Goal: Information Seeking & Learning: Learn about a topic

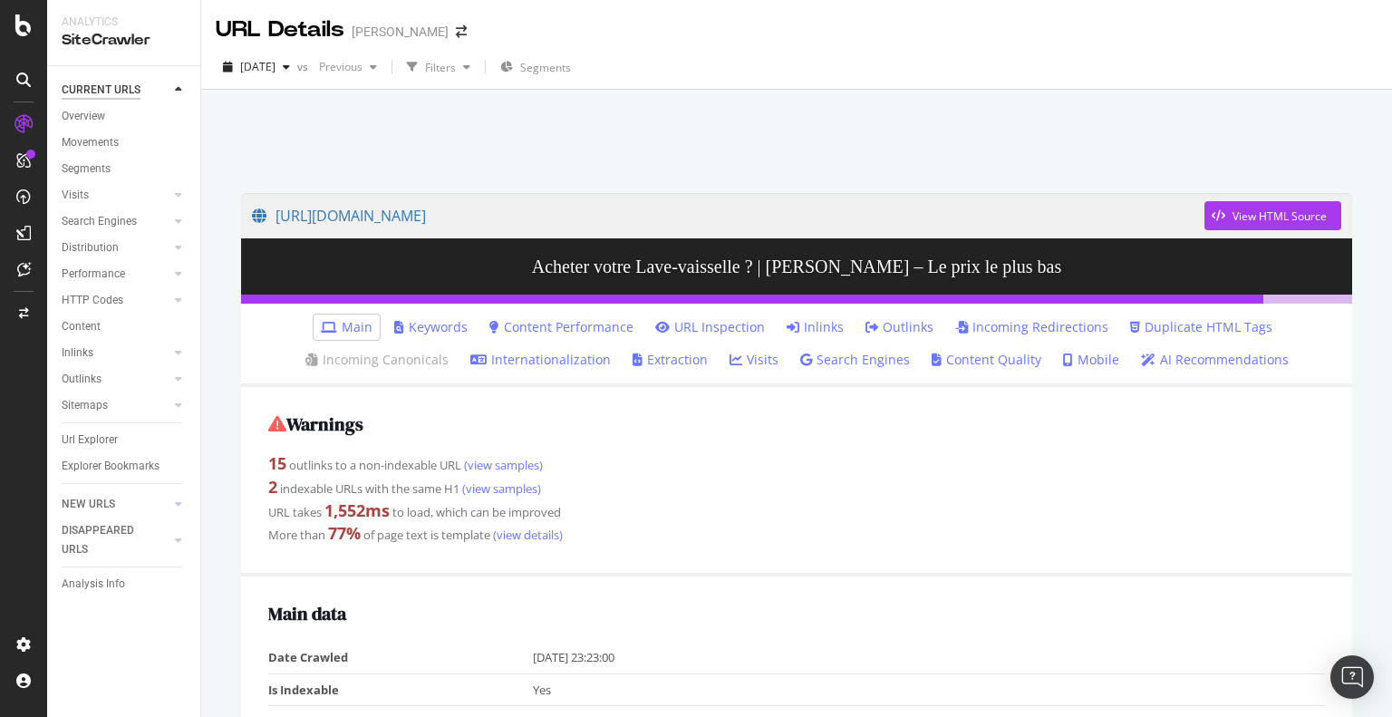
click at [104, 97] on div "CURRENT URLS" at bounding box center [101, 90] width 79 height 19
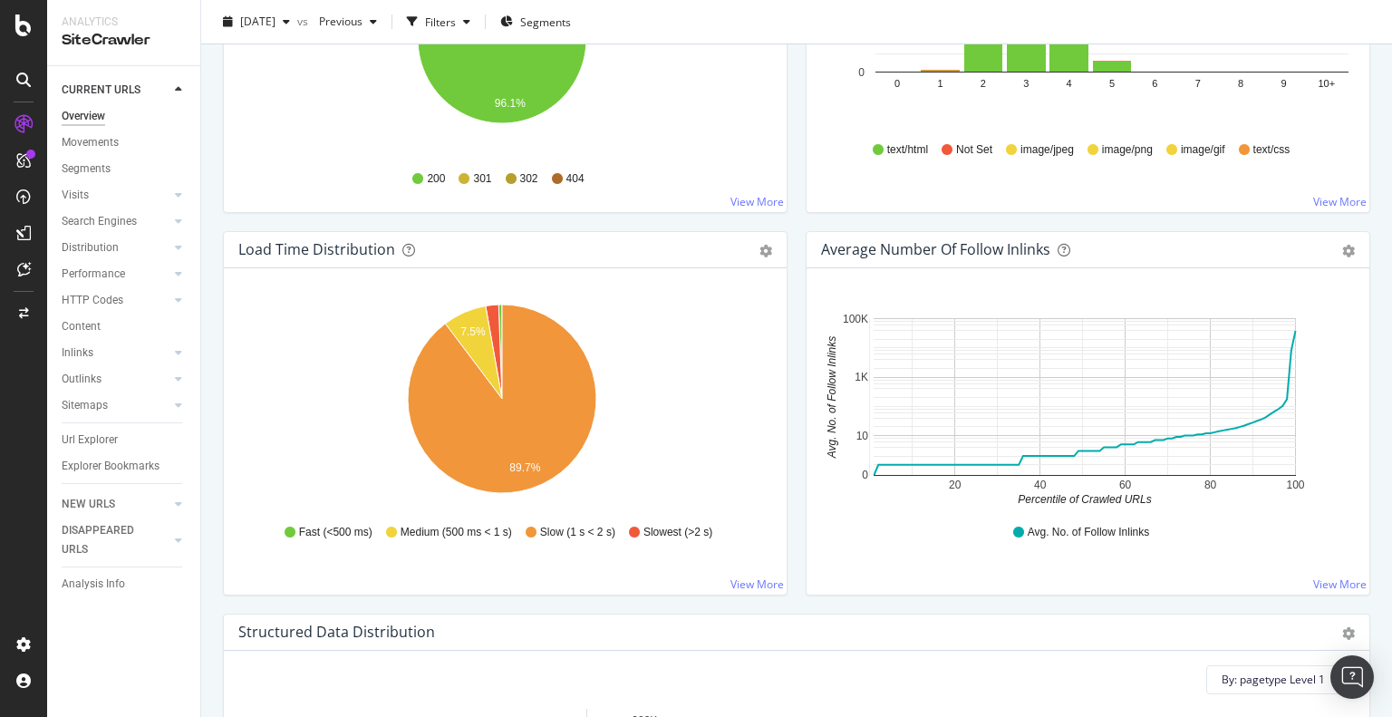
scroll to position [1269, 0]
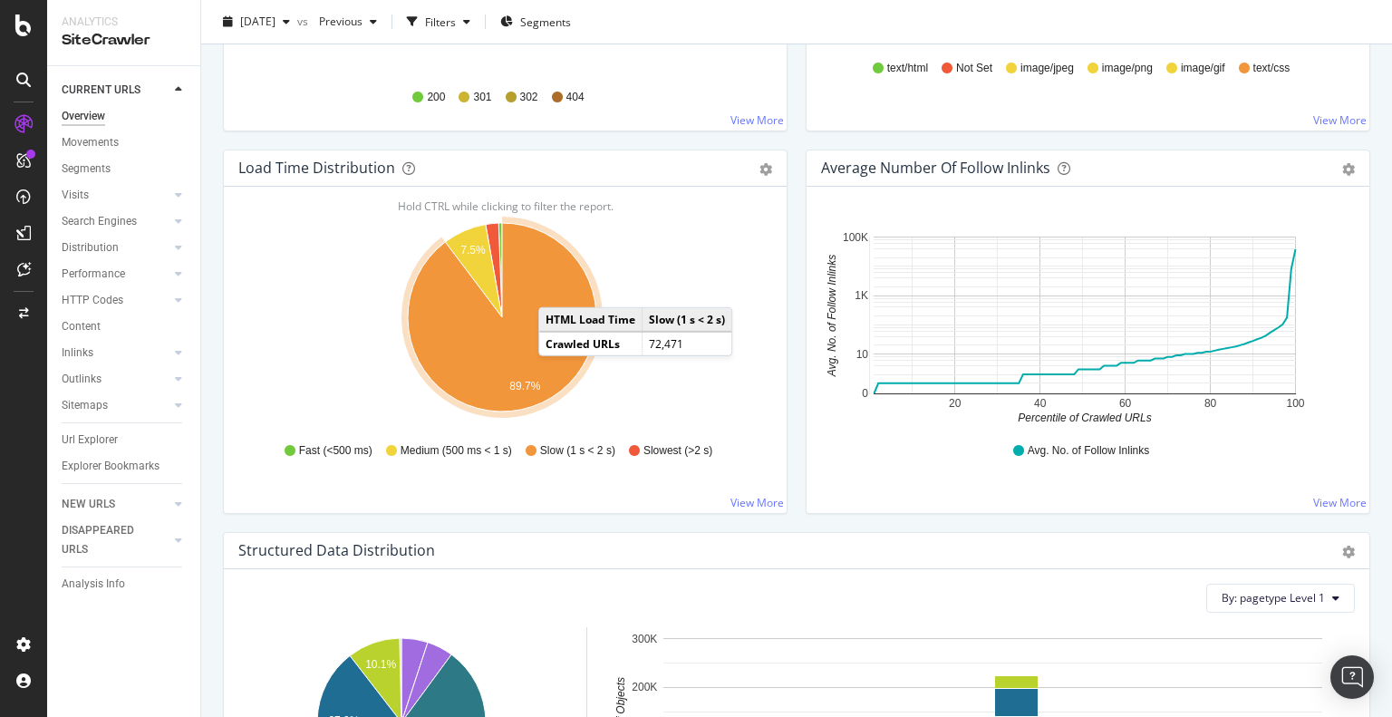
click at [556, 287] on icon "A chart." at bounding box center [502, 317] width 188 height 188
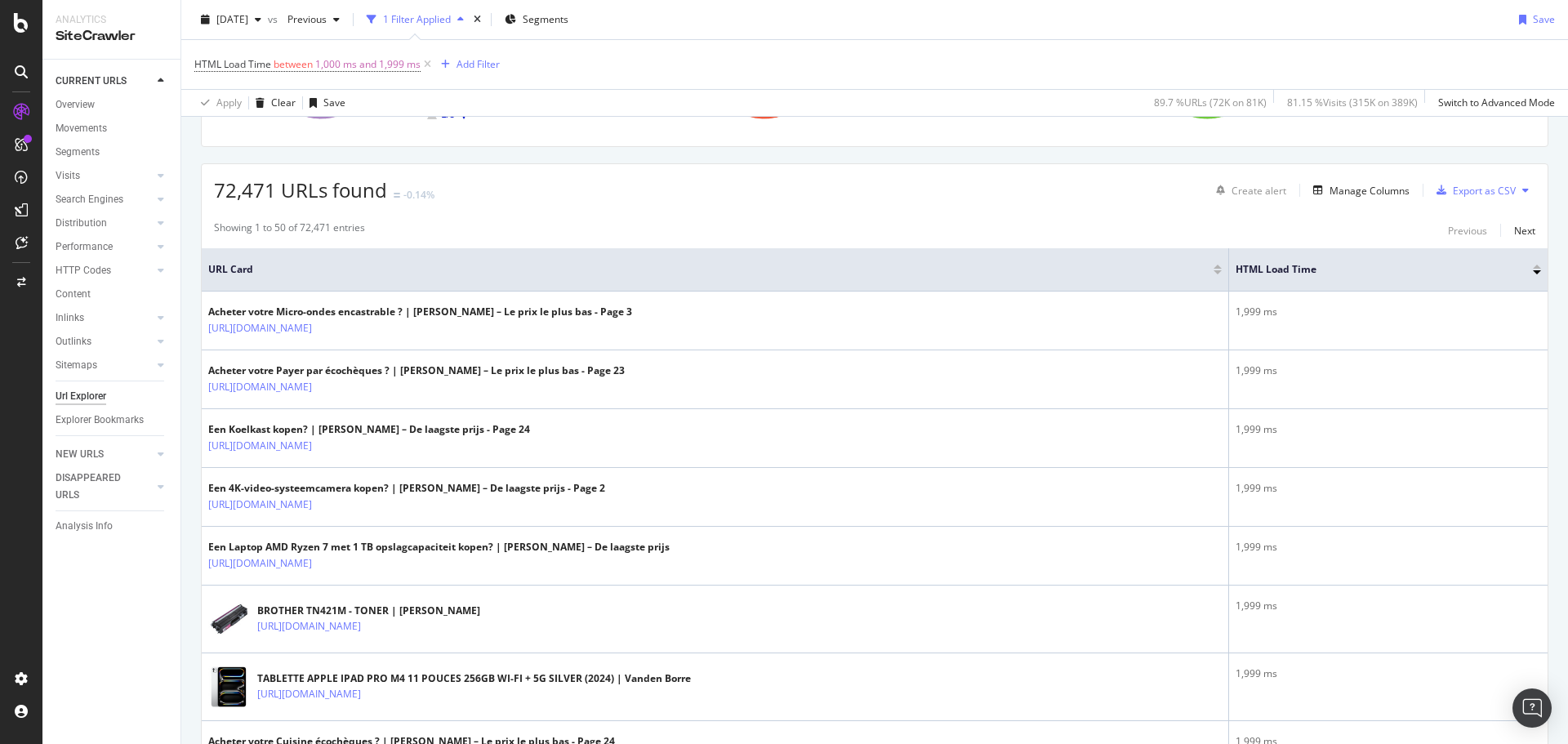
scroll to position [245, 0]
